Goal: Obtain resource: Download file/media

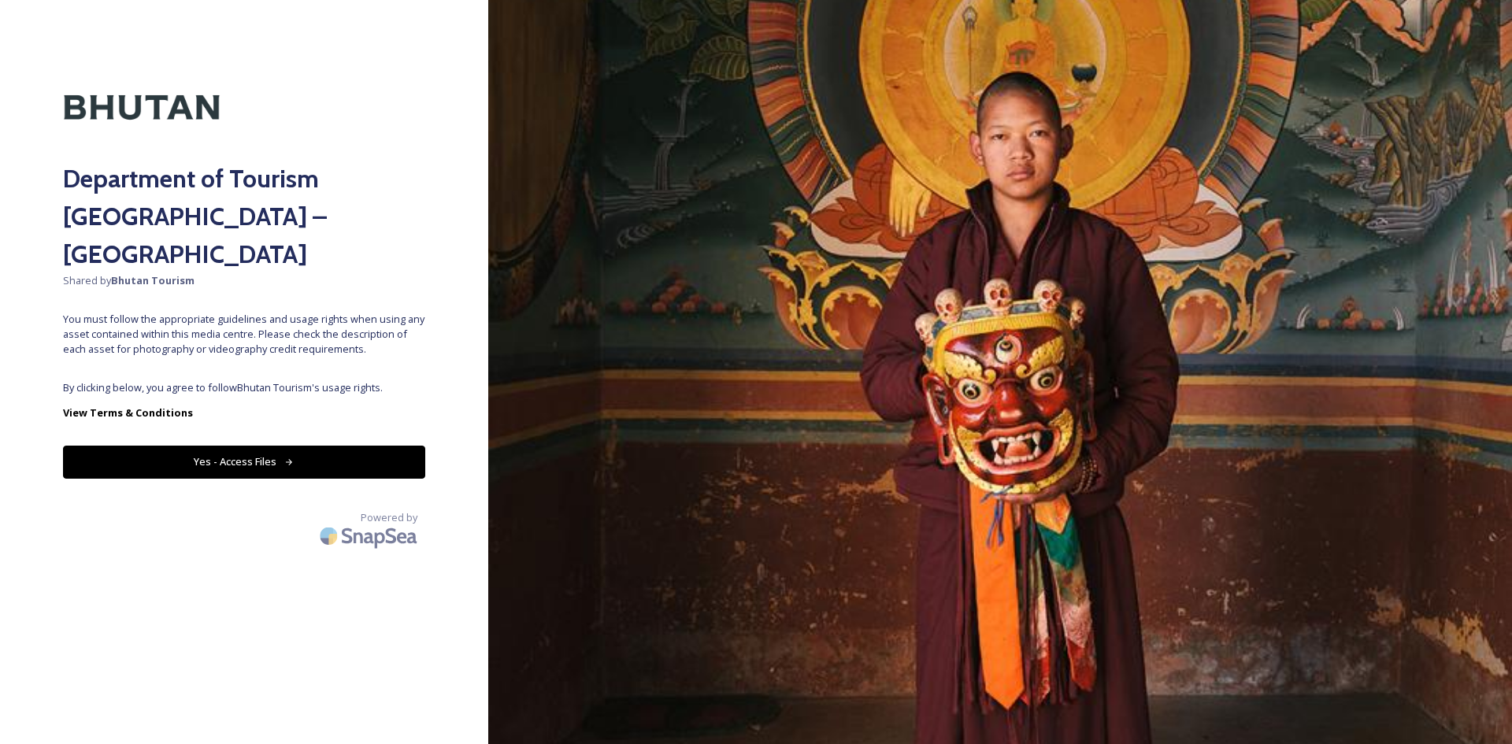
click at [295, 332] on div "Department of Tourism [GEOGRAPHIC_DATA] – Brand Centre Shared by Bhutan Tourism…" at bounding box center [244, 372] width 488 height 618
click at [254, 446] on button "Yes - Access Files" at bounding box center [244, 462] width 362 height 32
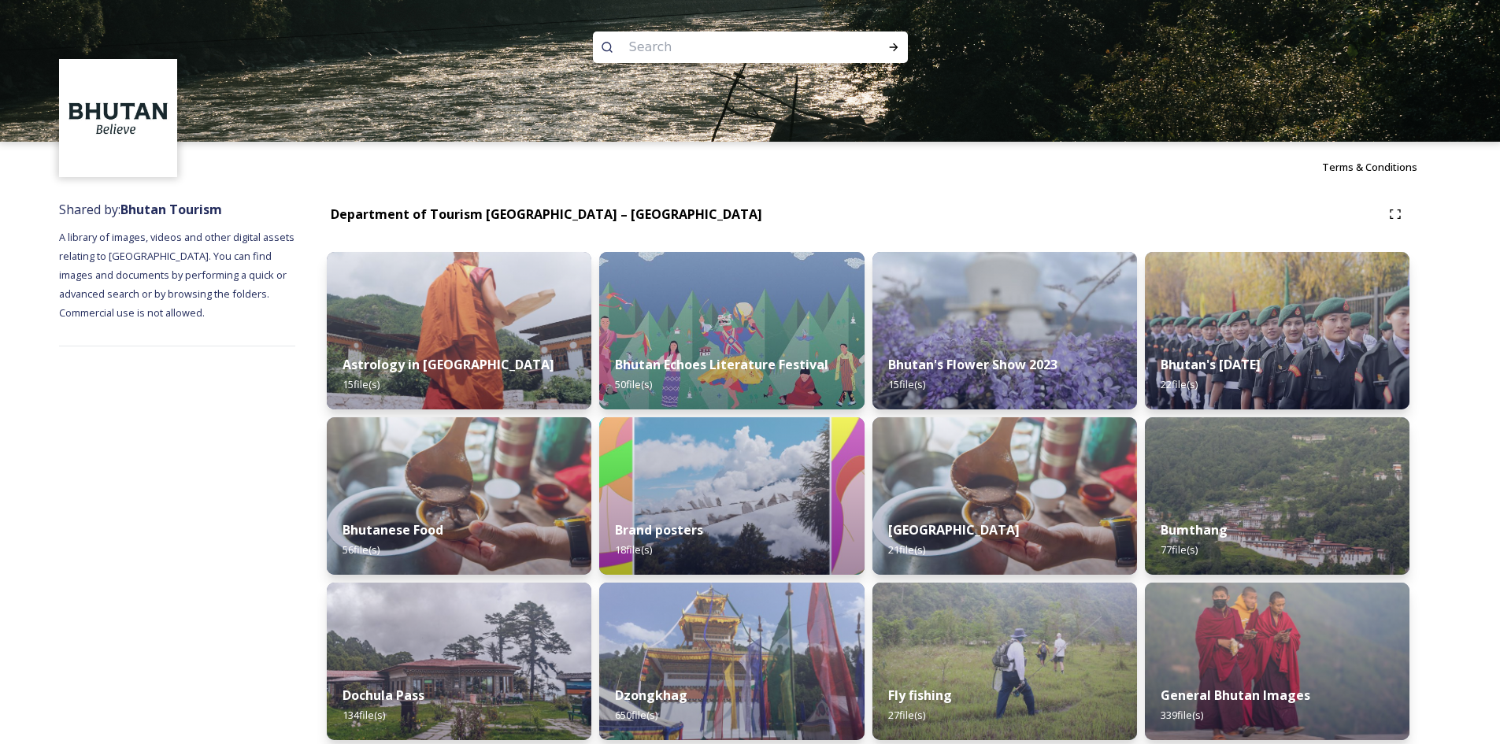
click at [659, 45] on input at bounding box center [729, 47] width 216 height 35
click at [1256, 674] on div "General Bhutan Images 339 file(s)" at bounding box center [1277, 706] width 270 height 72
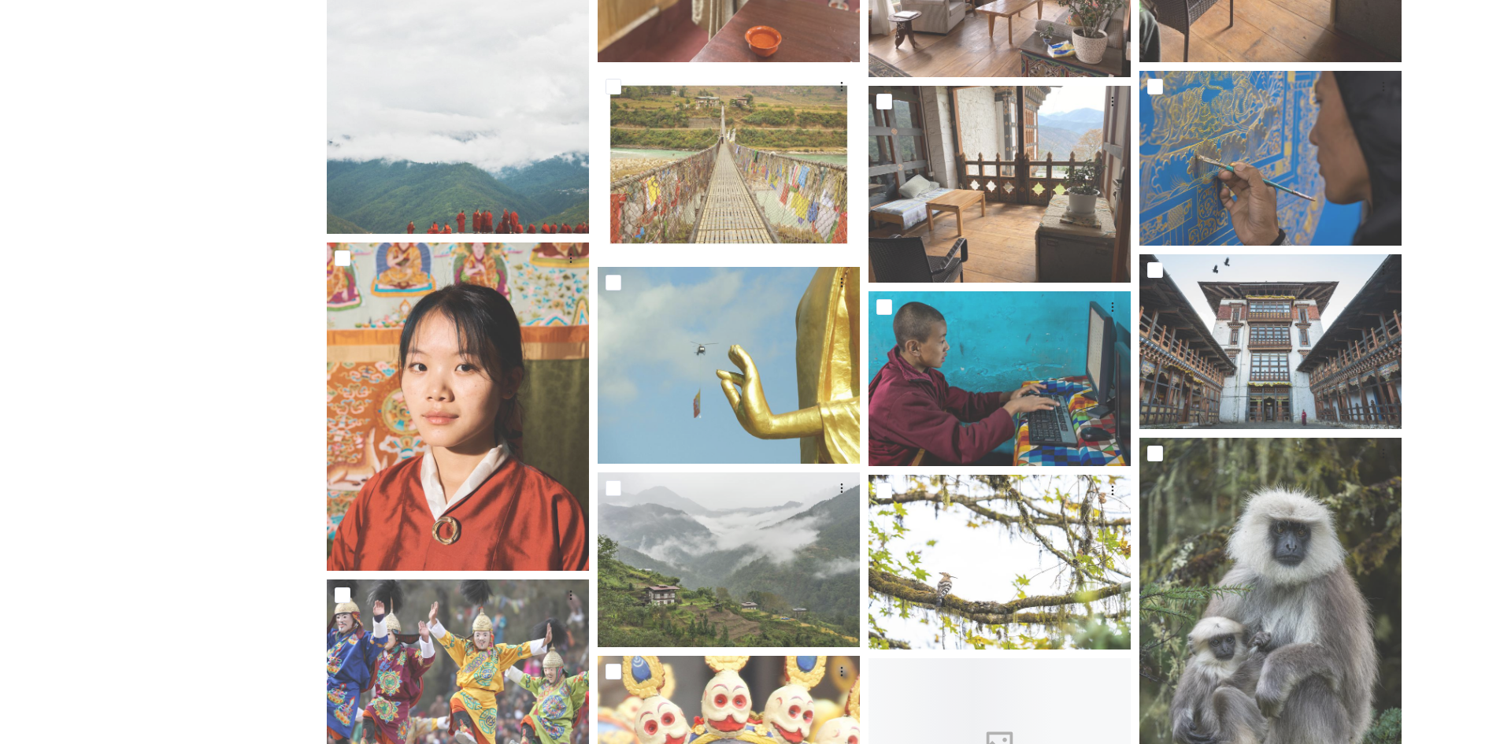
scroll to position [473, 0]
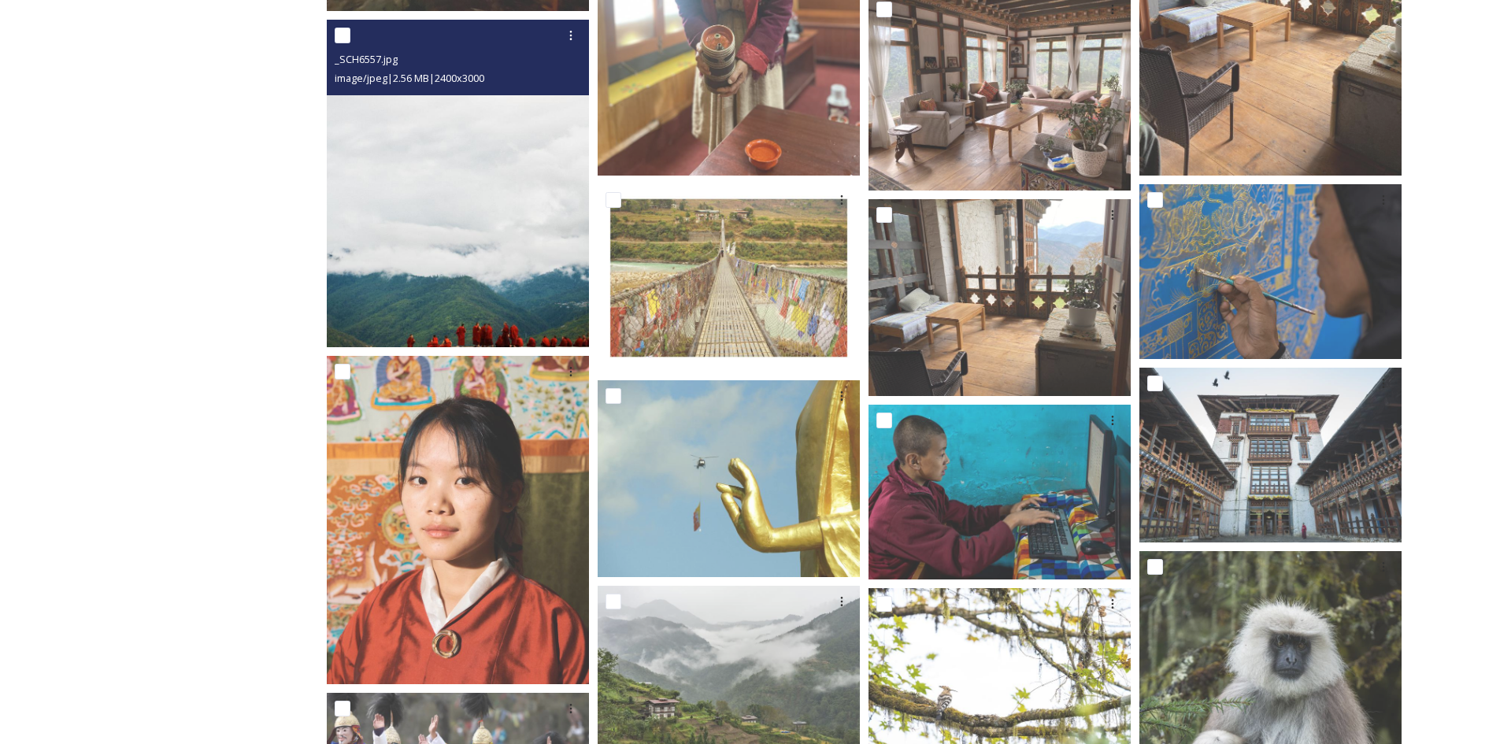
click at [537, 211] on img at bounding box center [458, 184] width 262 height 328
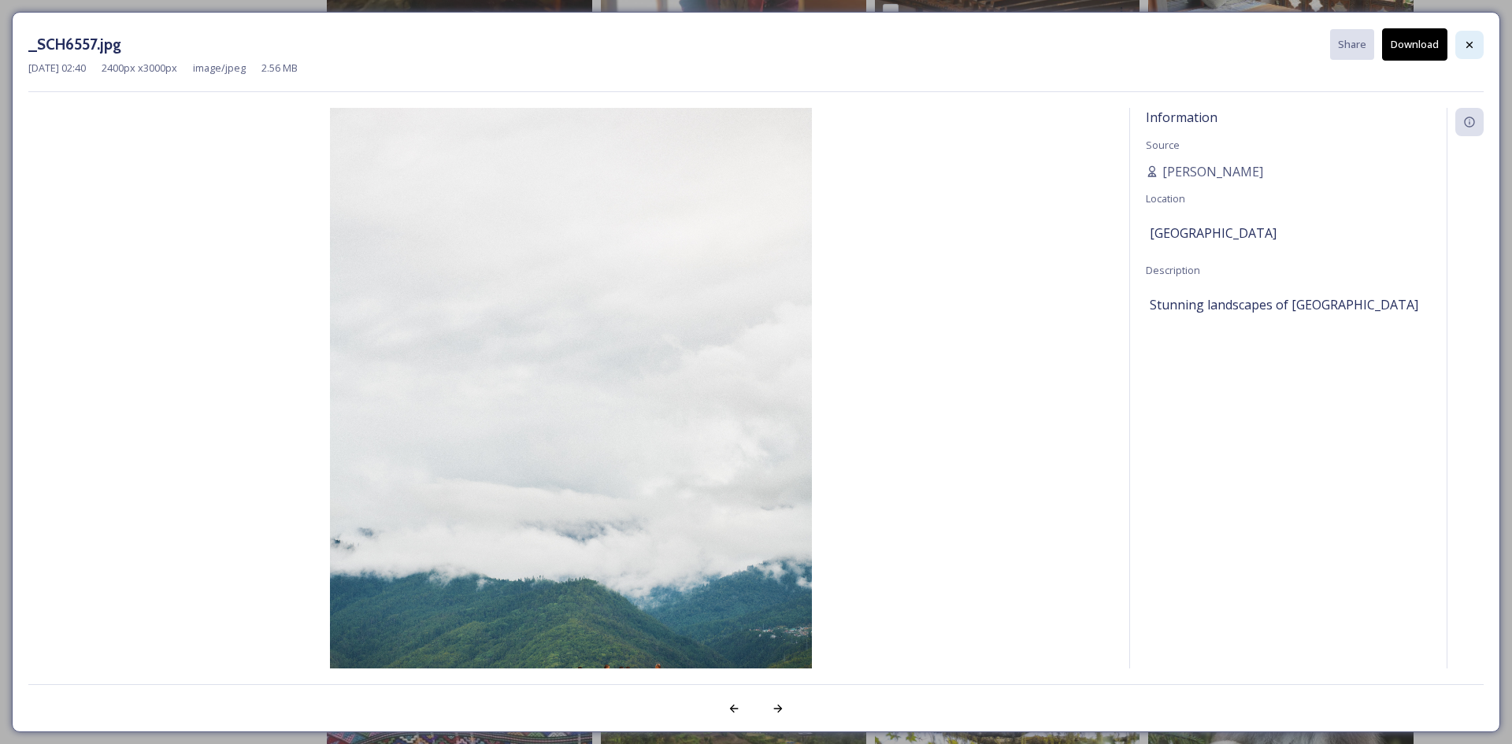
click at [1470, 48] on icon at bounding box center [1469, 45] width 13 height 13
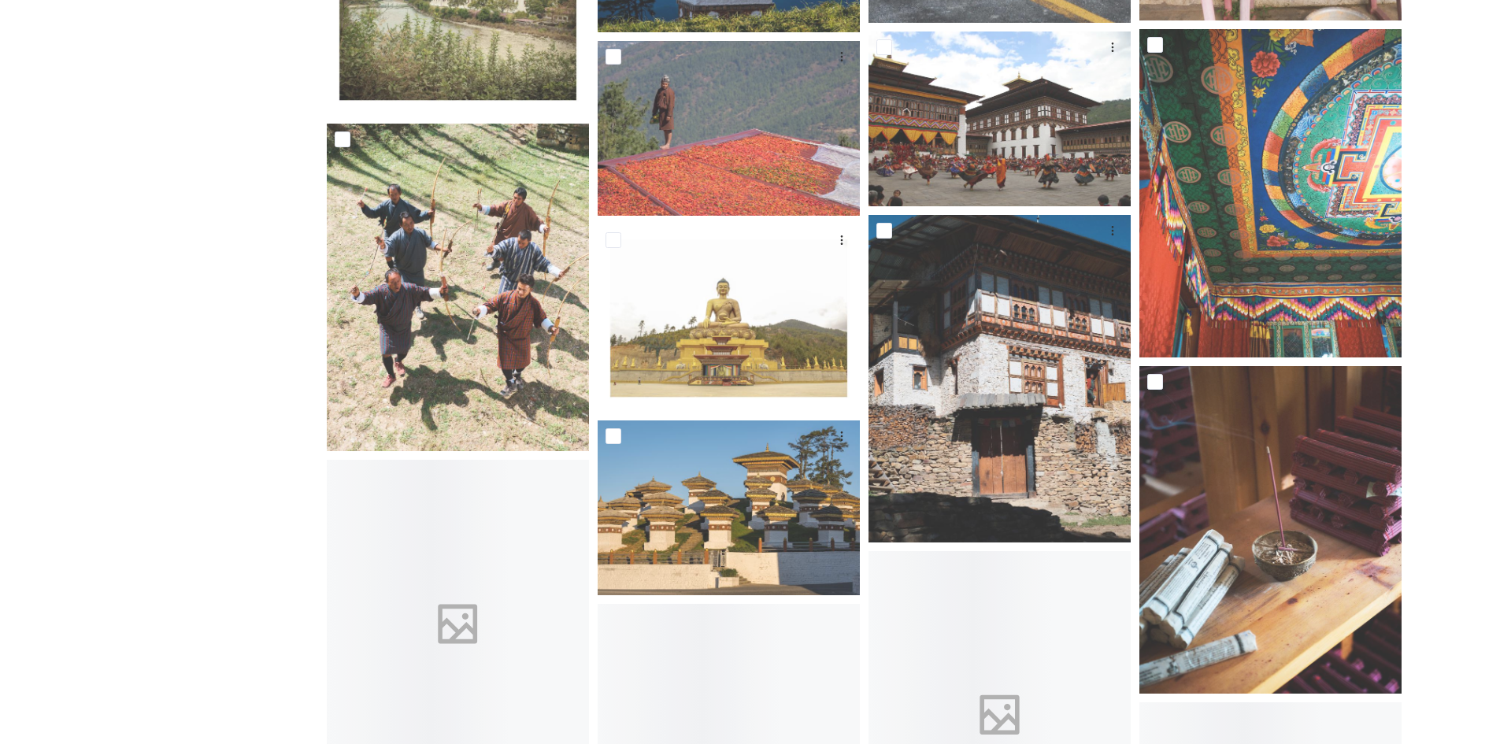
scroll to position [7561, 0]
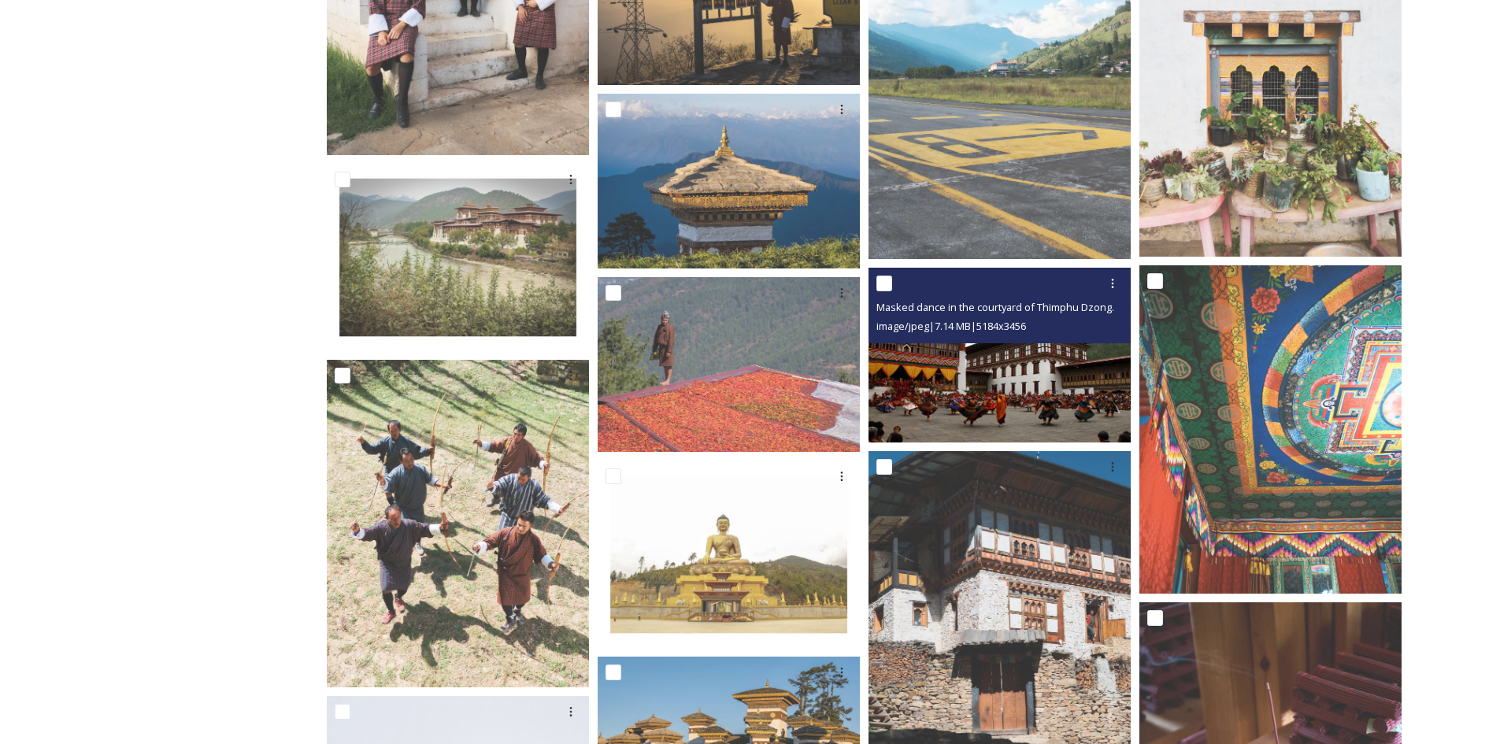
click at [964, 384] on img at bounding box center [1000, 354] width 262 height 175
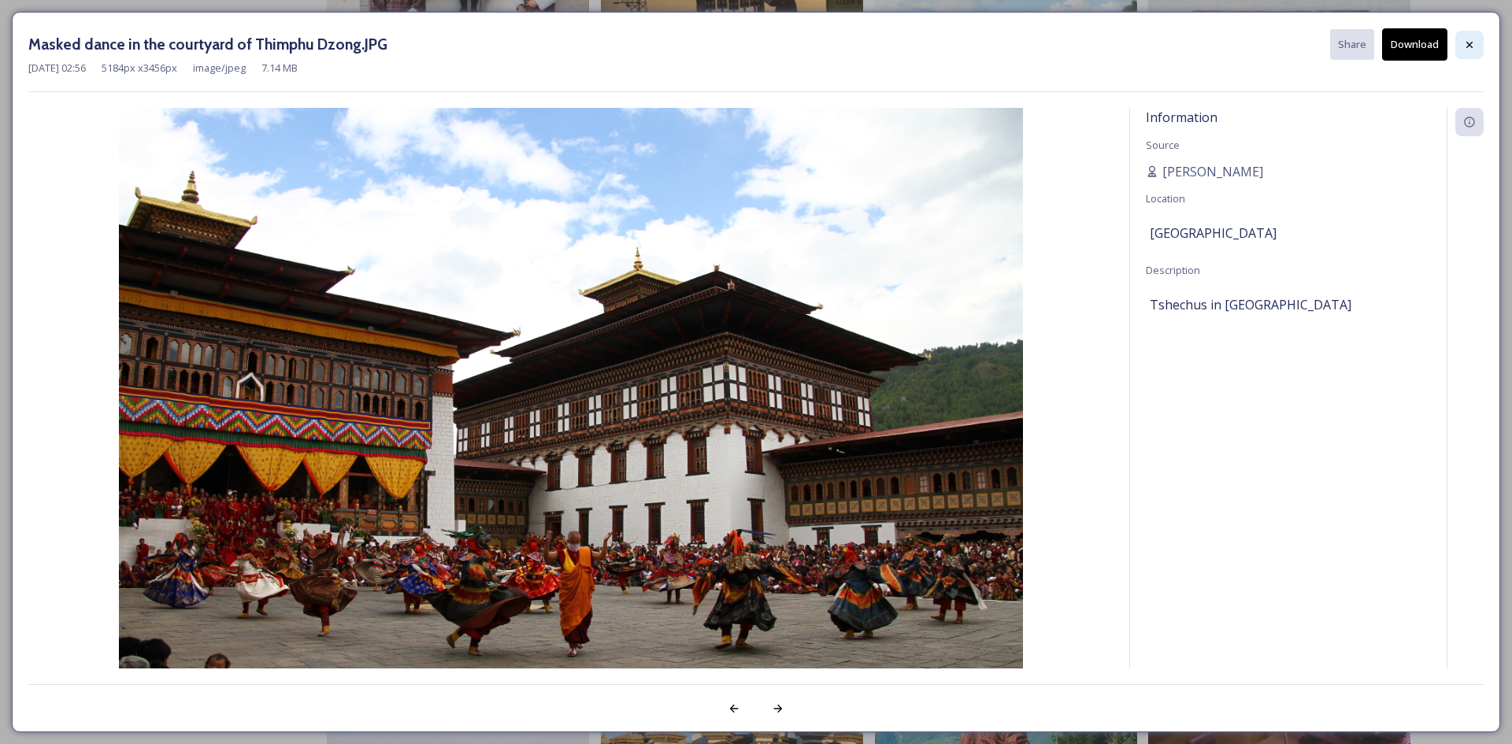
click at [1472, 46] on icon at bounding box center [1469, 45] width 13 height 13
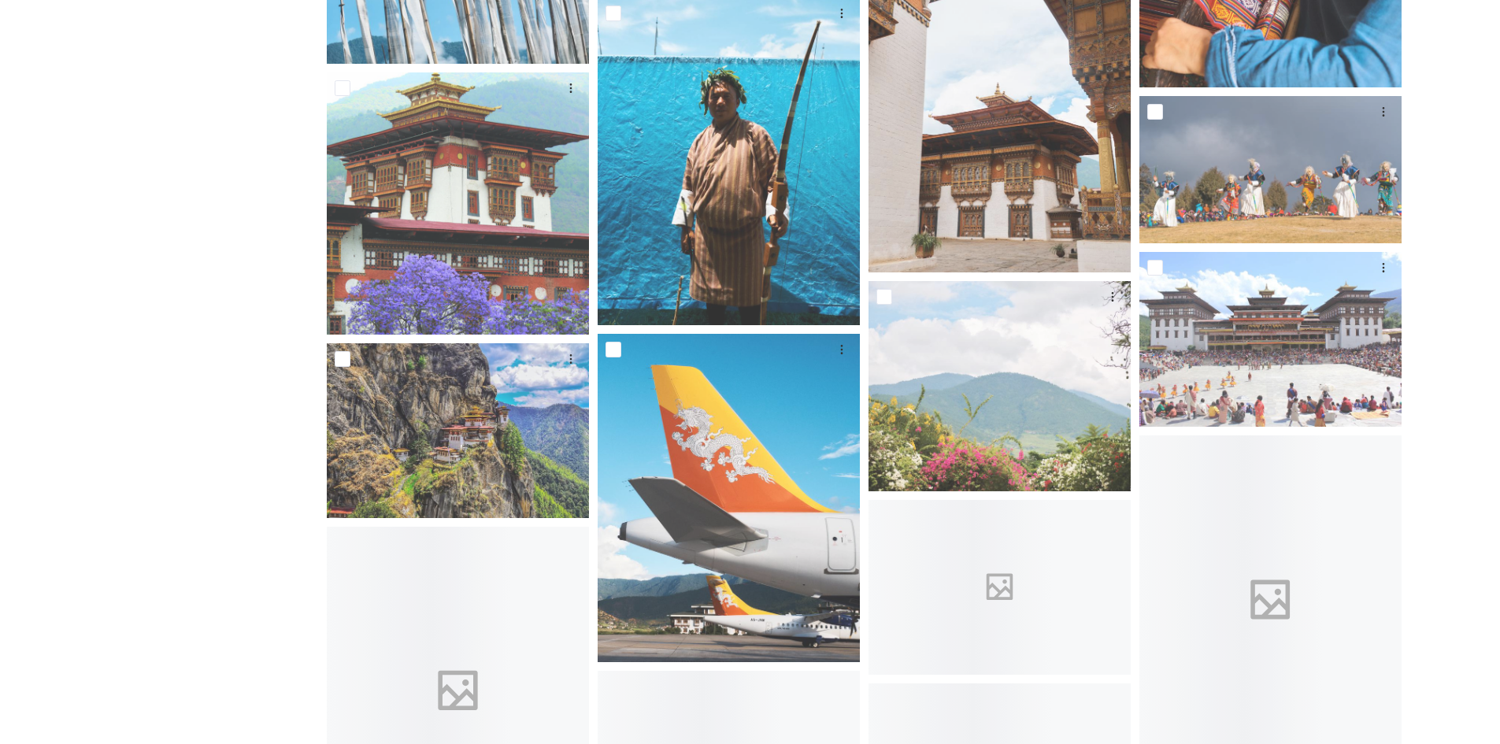
scroll to position [8743, 0]
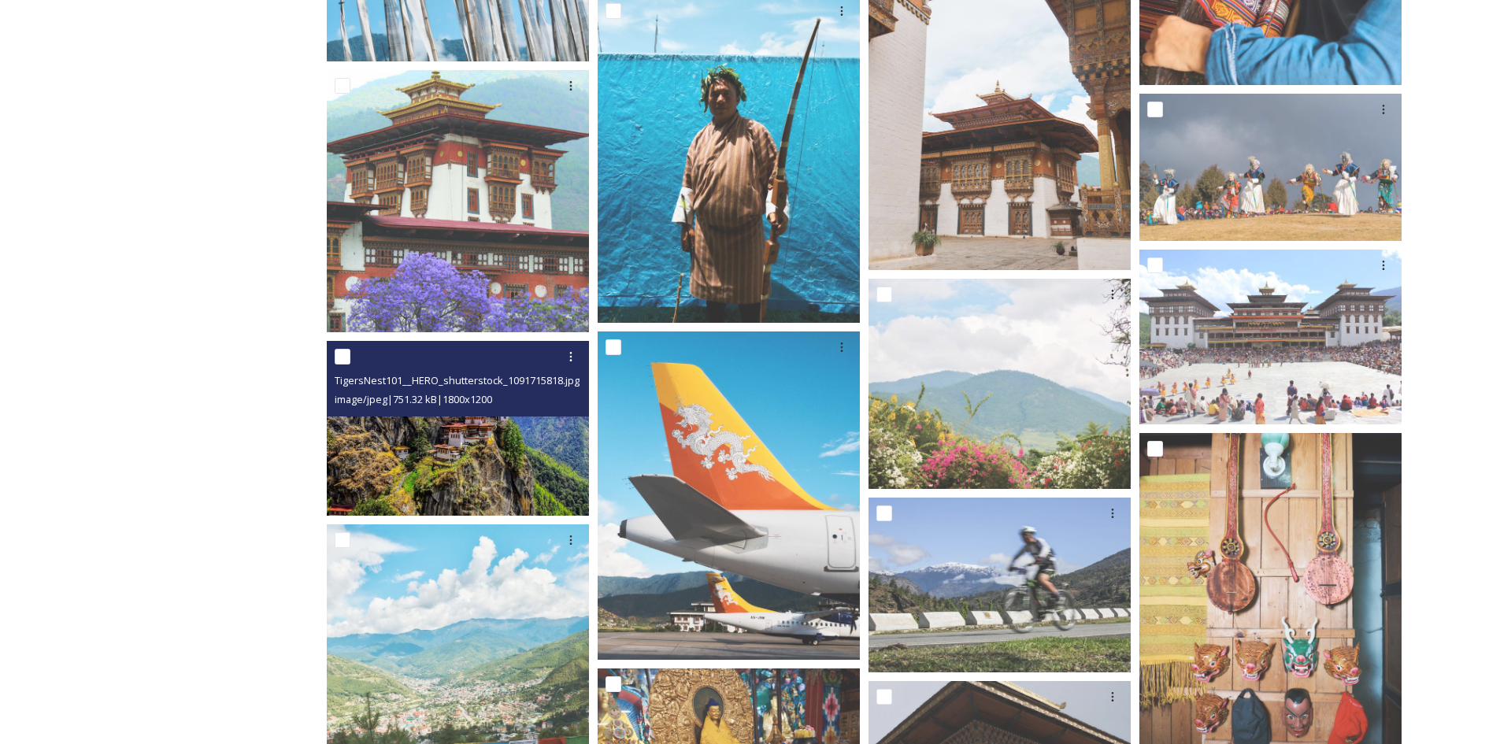
click at [466, 453] on img at bounding box center [458, 428] width 262 height 175
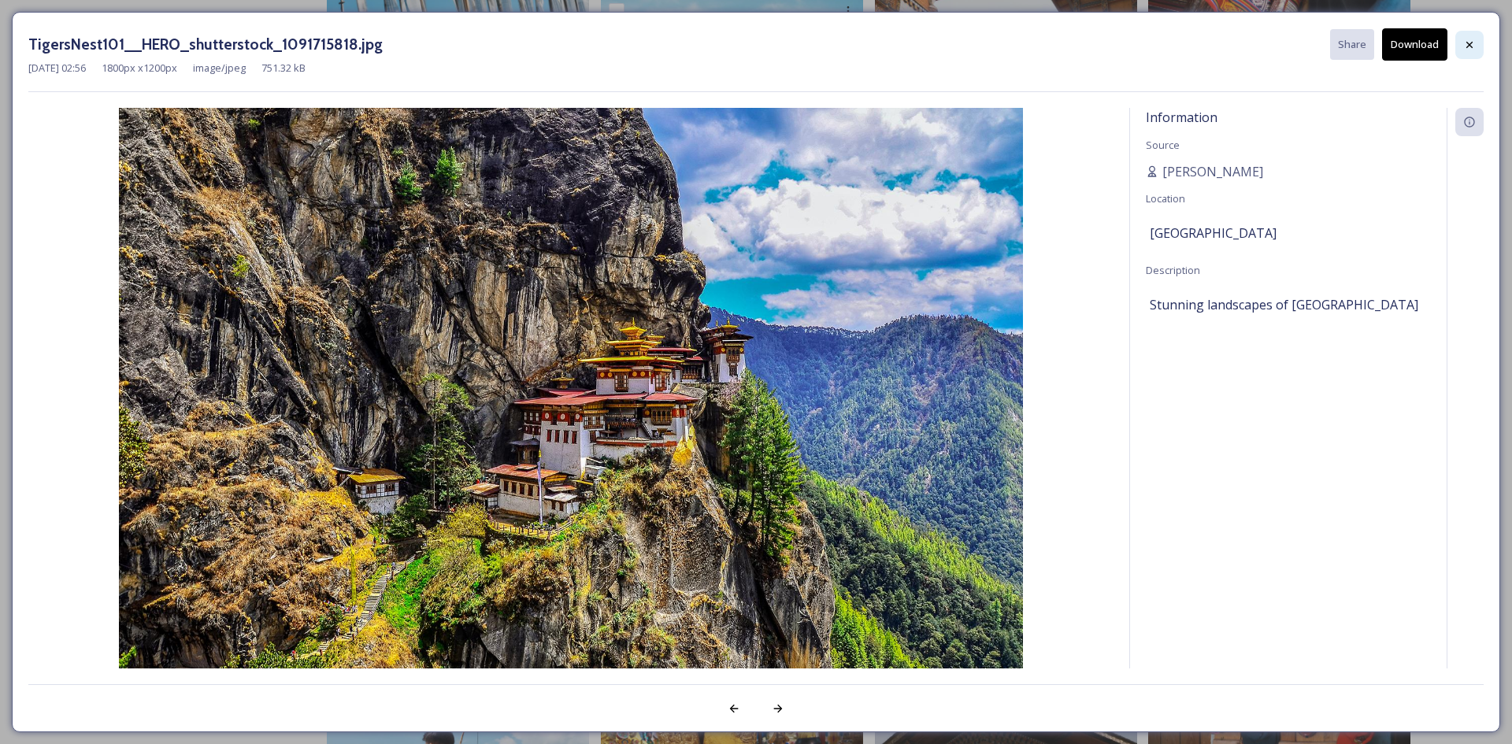
click at [1469, 43] on icon at bounding box center [1469, 45] width 13 height 13
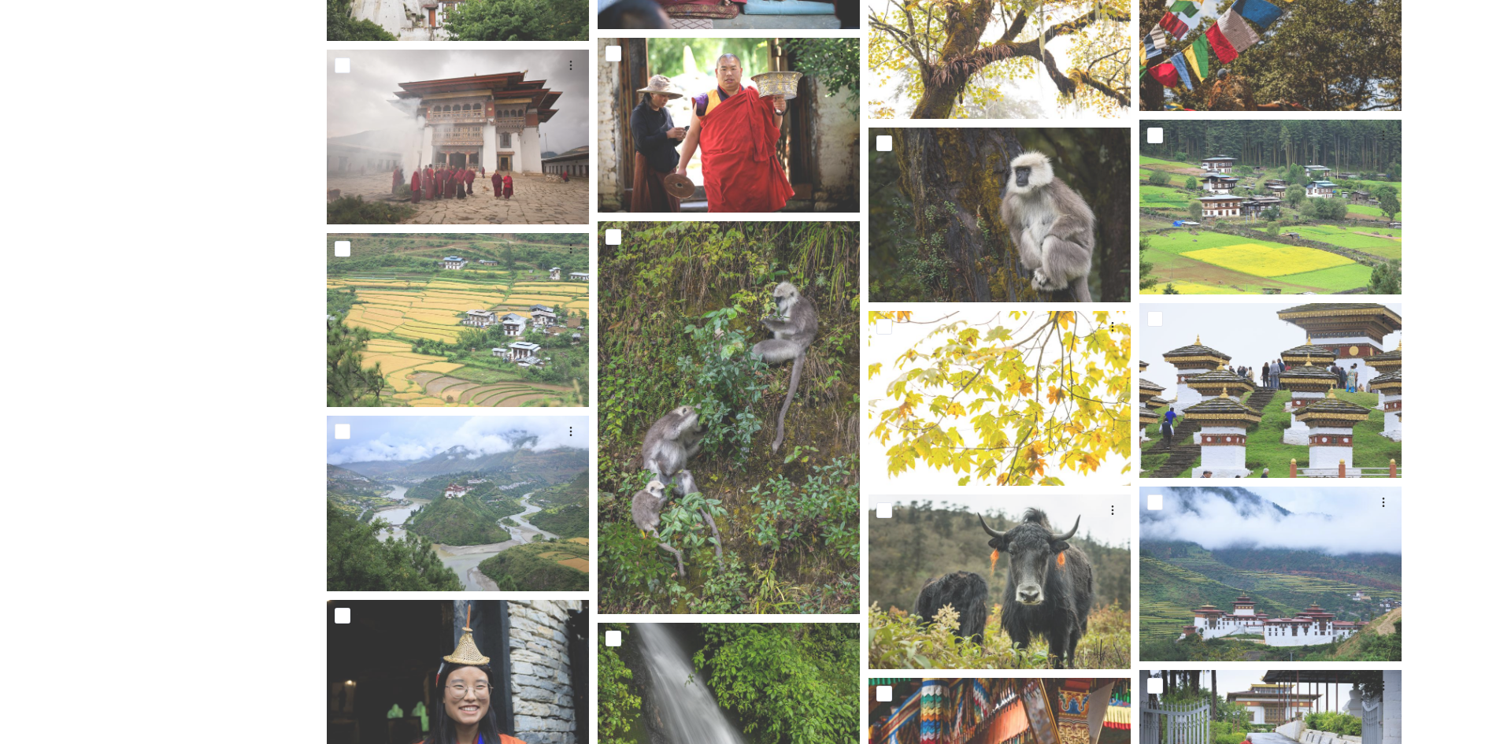
scroll to position [13705, 0]
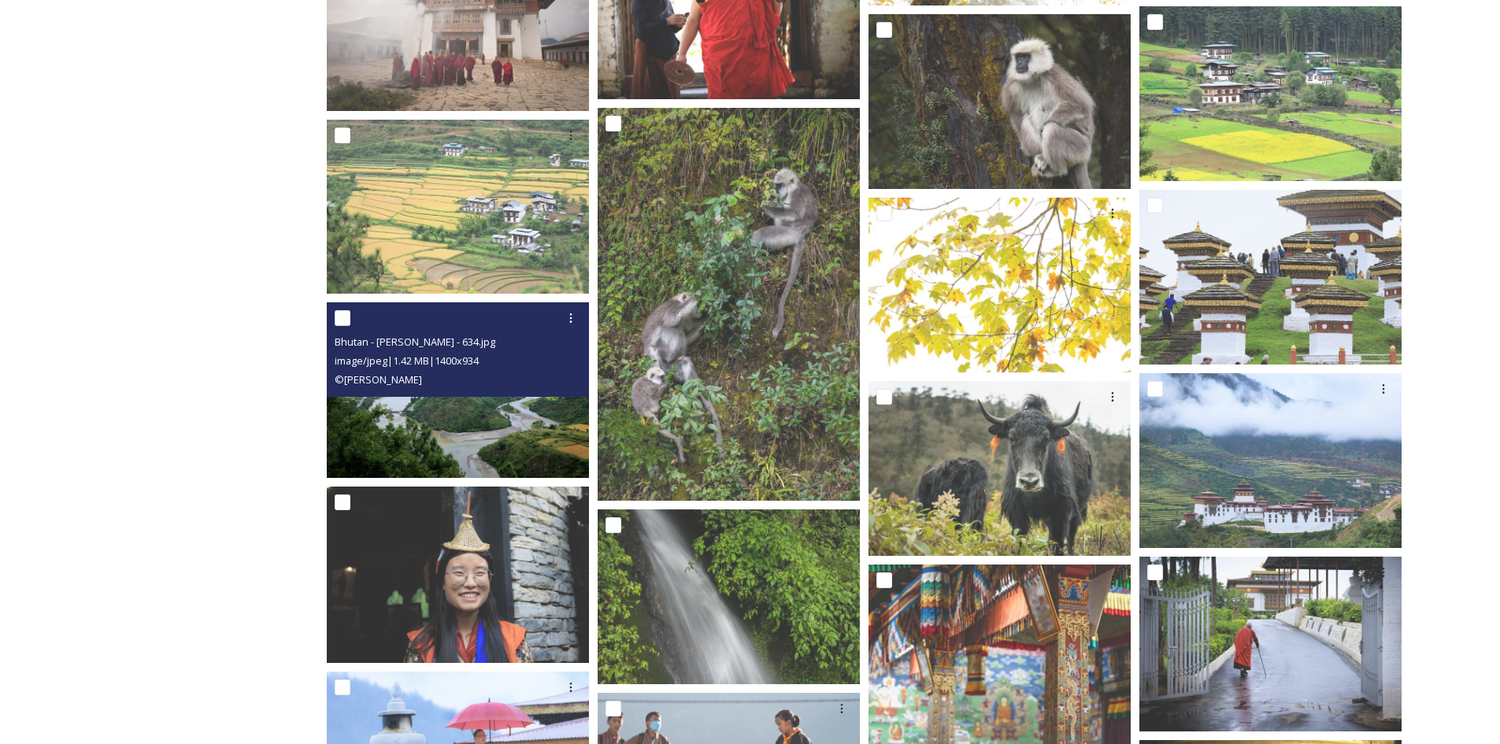
click at [470, 450] on img at bounding box center [458, 389] width 262 height 175
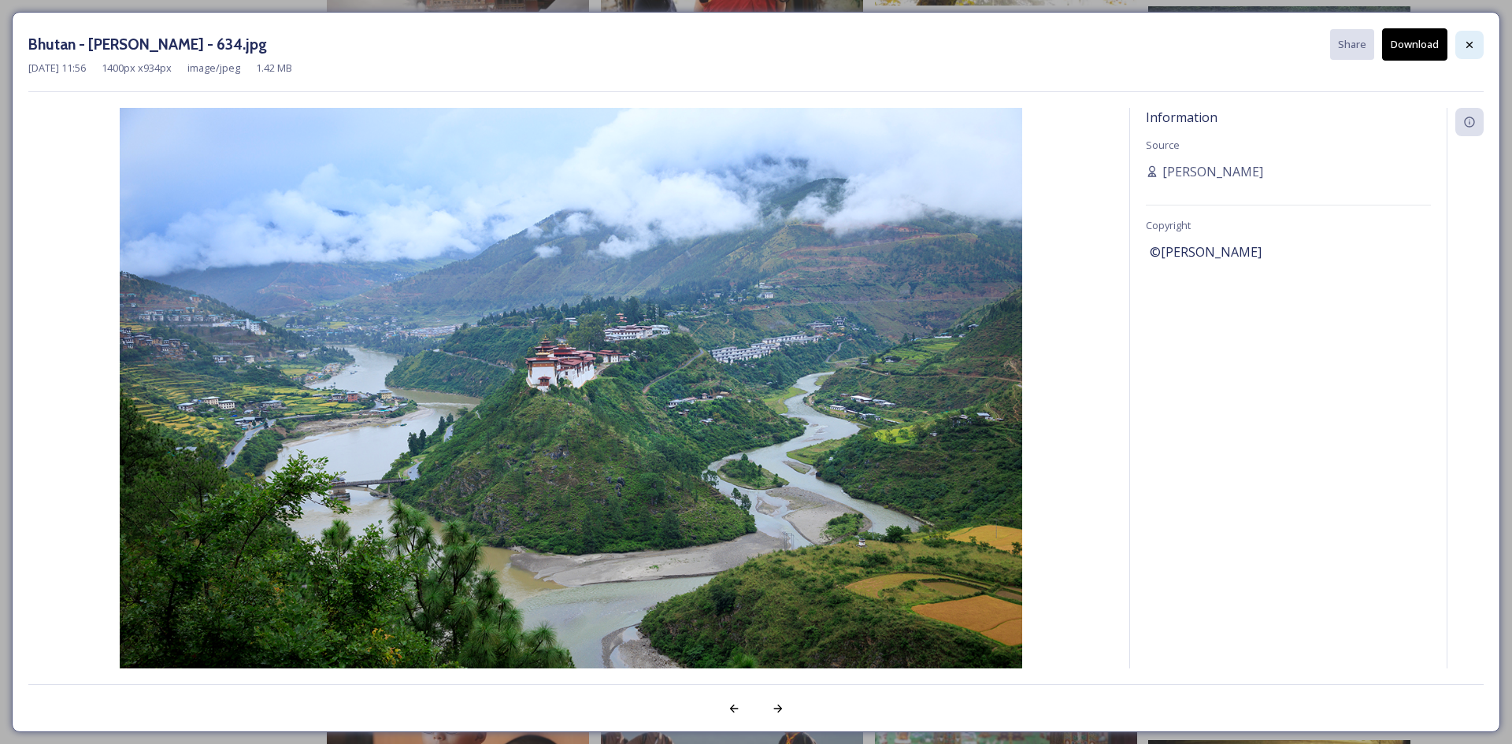
click at [1470, 46] on icon at bounding box center [1470, 44] width 6 height 6
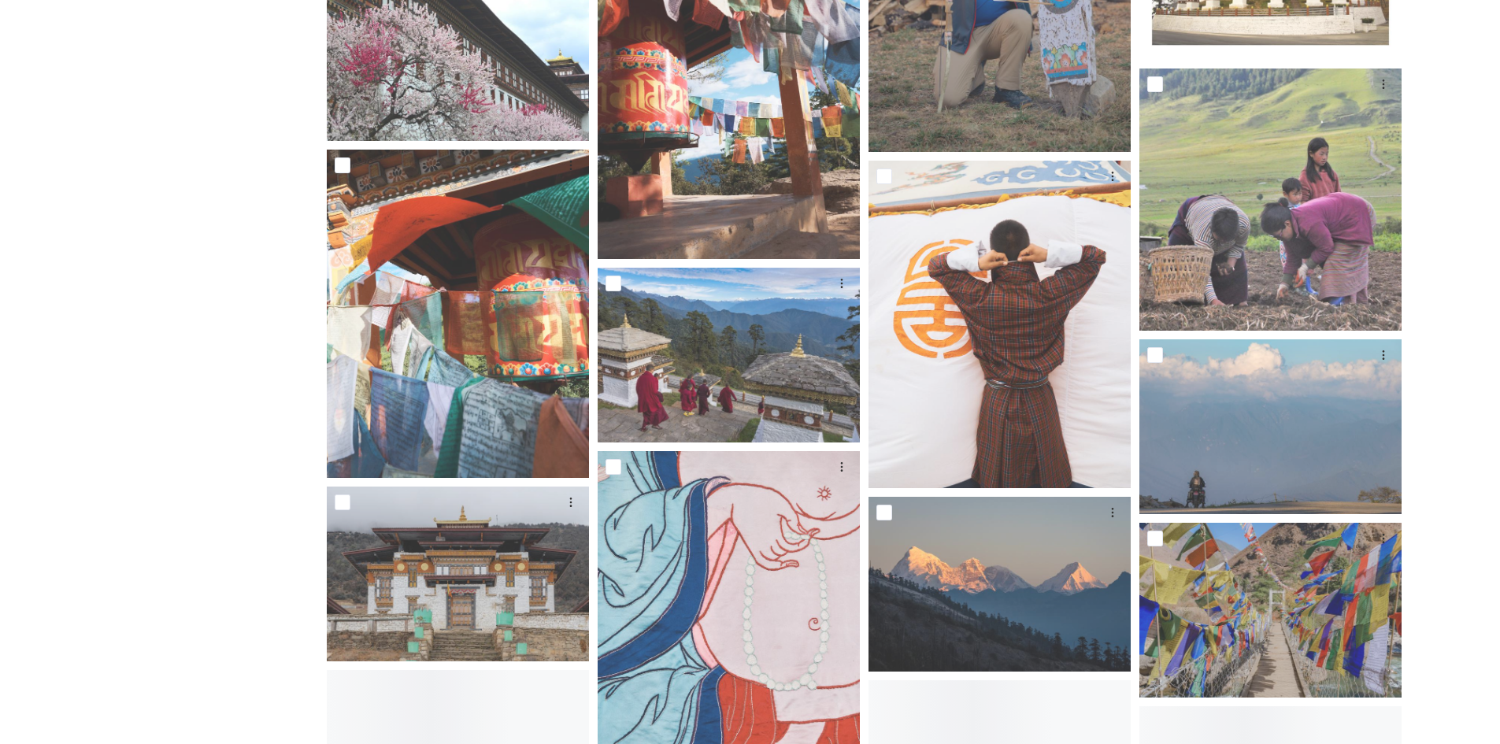
scroll to position [22920, 0]
